Goal: Task Accomplishment & Management: Manage account settings

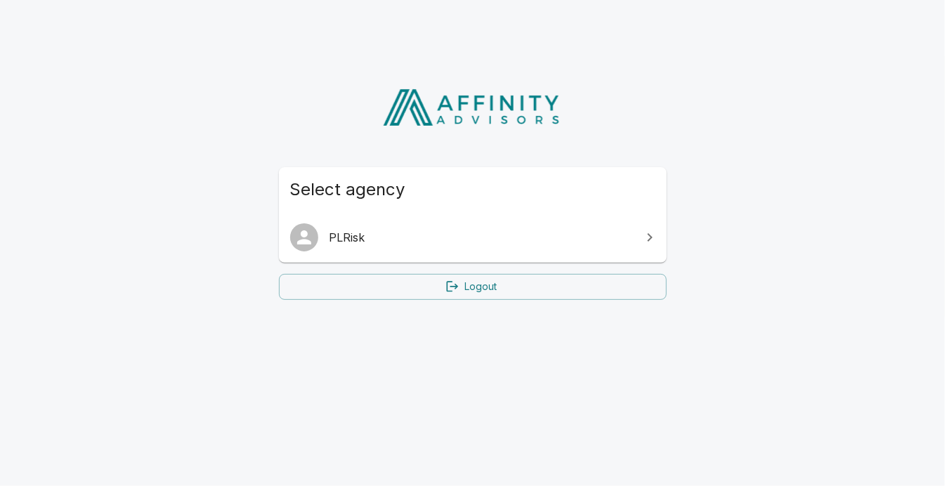
click at [650, 240] on icon at bounding box center [649, 237] width 17 height 17
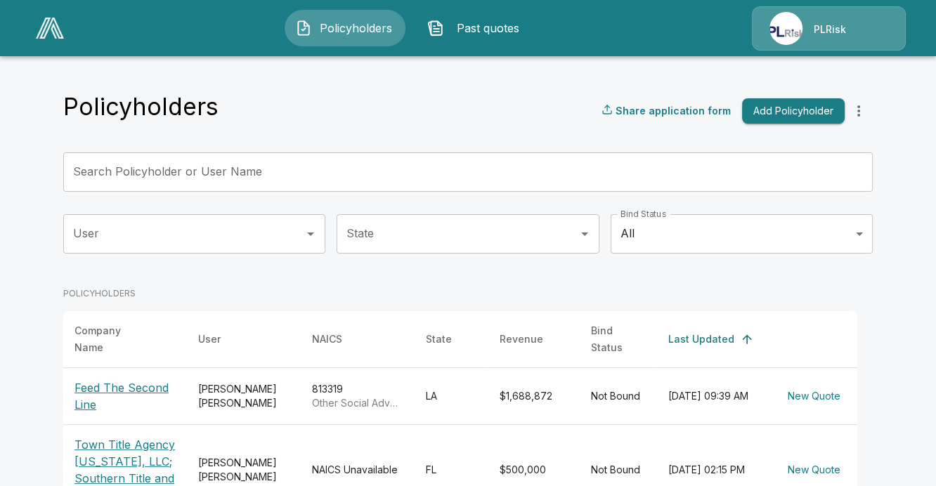
click at [788, 27] on div "PLRisk" at bounding box center [829, 28] width 154 height 44
click at [799, 34] on div "PLRisk" at bounding box center [829, 28] width 154 height 44
click at [53, 30] on img at bounding box center [50, 28] width 28 height 21
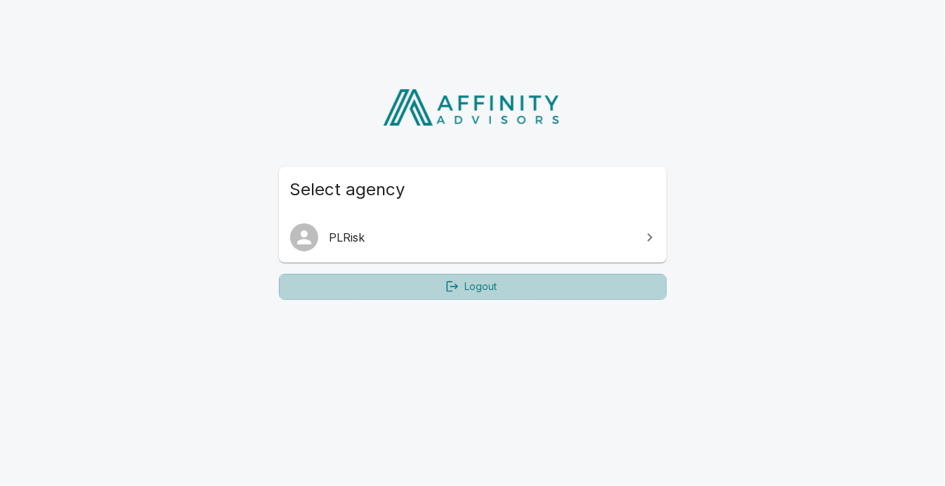
click at [480, 286] on link "Logout" at bounding box center [473, 287] width 388 height 26
